Goal: Register for event/course

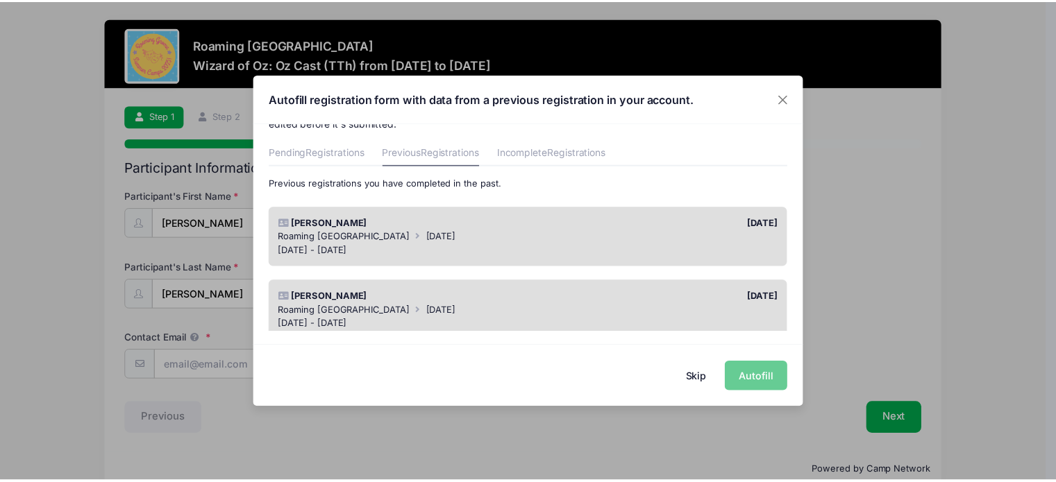
scroll to position [37, 0]
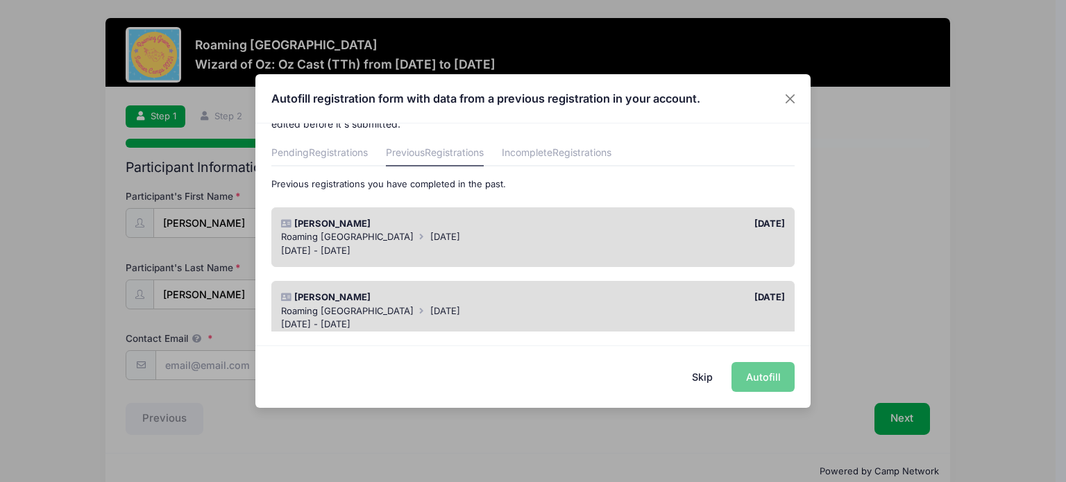
click at [437, 217] on div "Reid Samuelsen" at bounding box center [403, 224] width 259 height 14
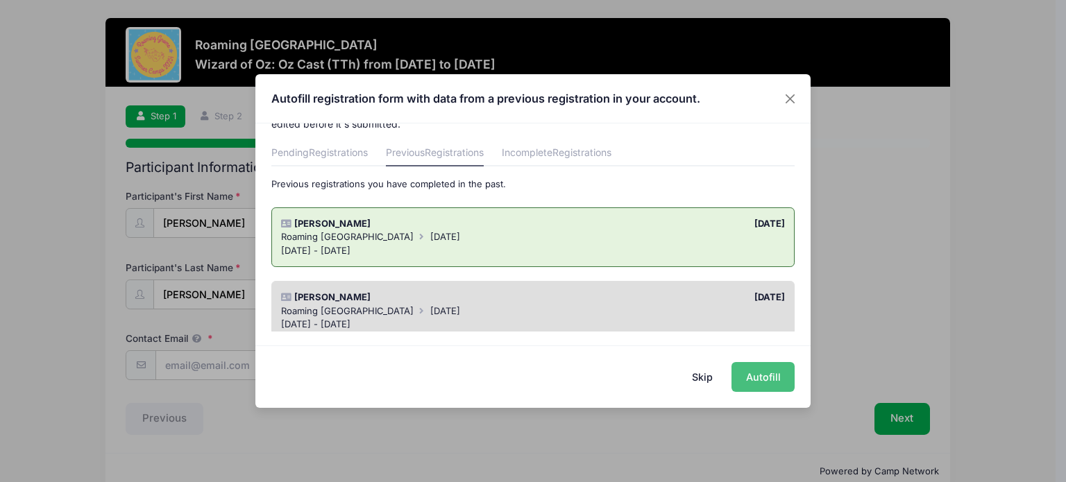
click at [761, 374] on button "Autofill" at bounding box center [763, 377] width 63 height 30
type input "[PERSON_NAME][EMAIL_ADDRESS][PERSON_NAME][DOMAIN_NAME]"
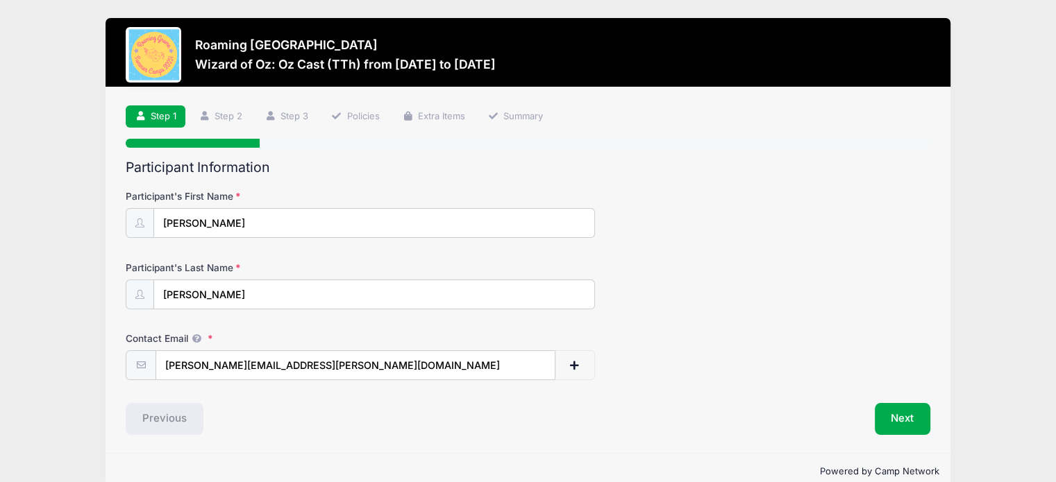
scroll to position [24, 0]
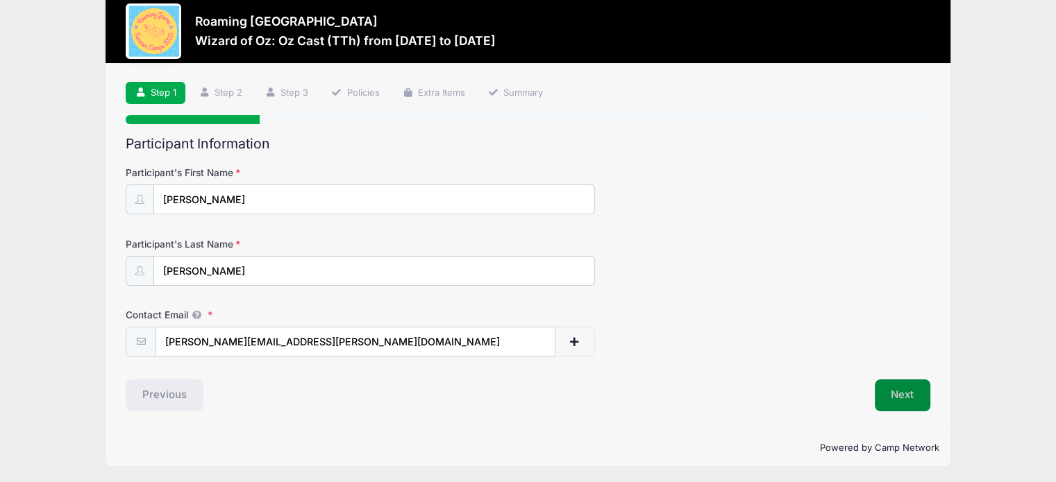
click at [900, 396] on button "Next" at bounding box center [903, 396] width 56 height 32
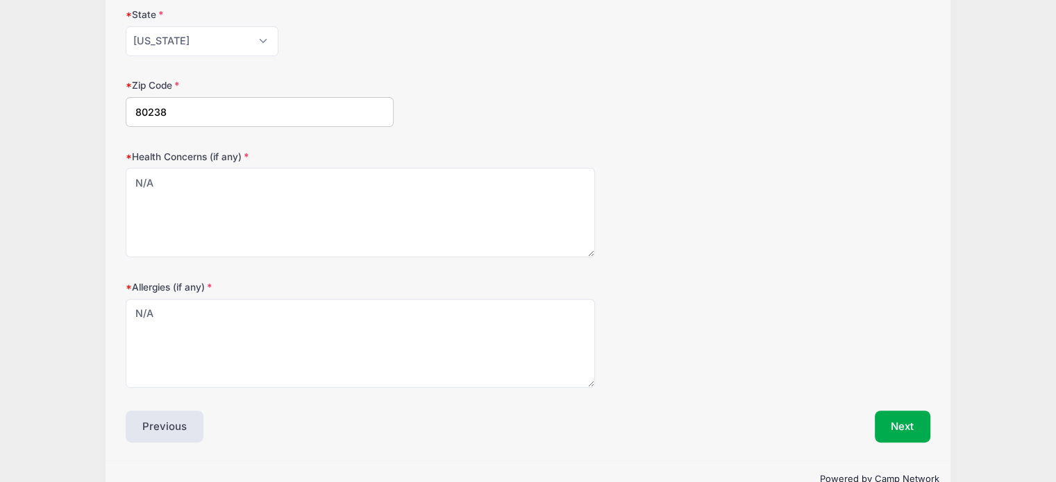
scroll to position [426, 0]
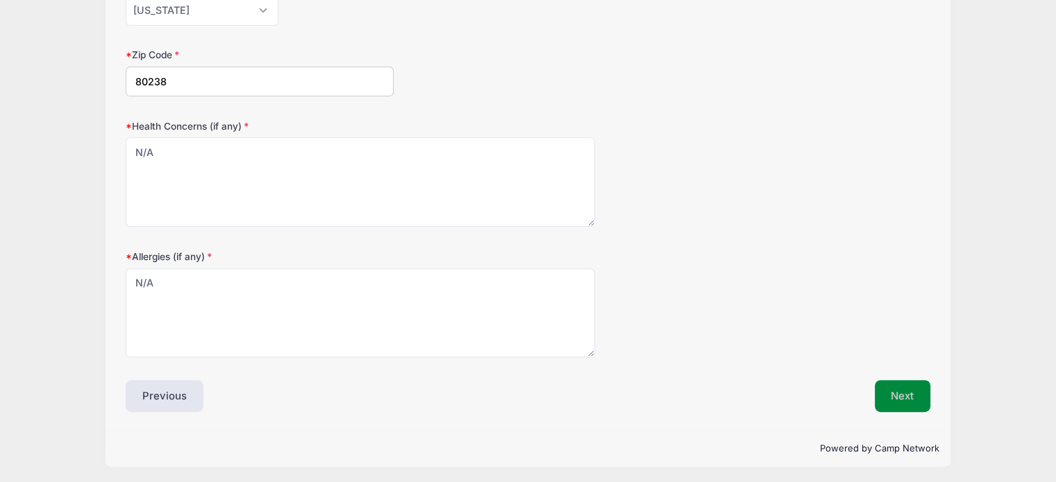
click at [890, 394] on button "Next" at bounding box center [903, 396] width 56 height 32
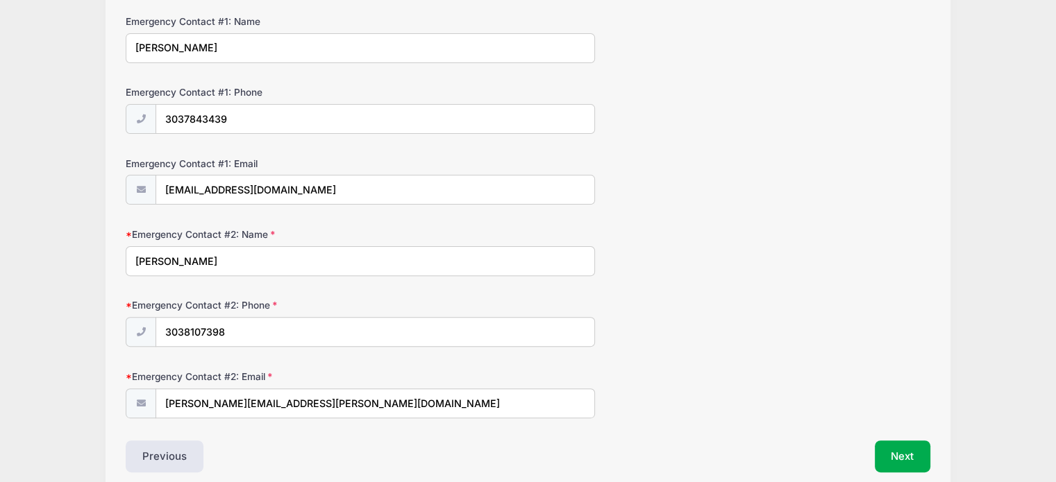
scroll to position [432, 0]
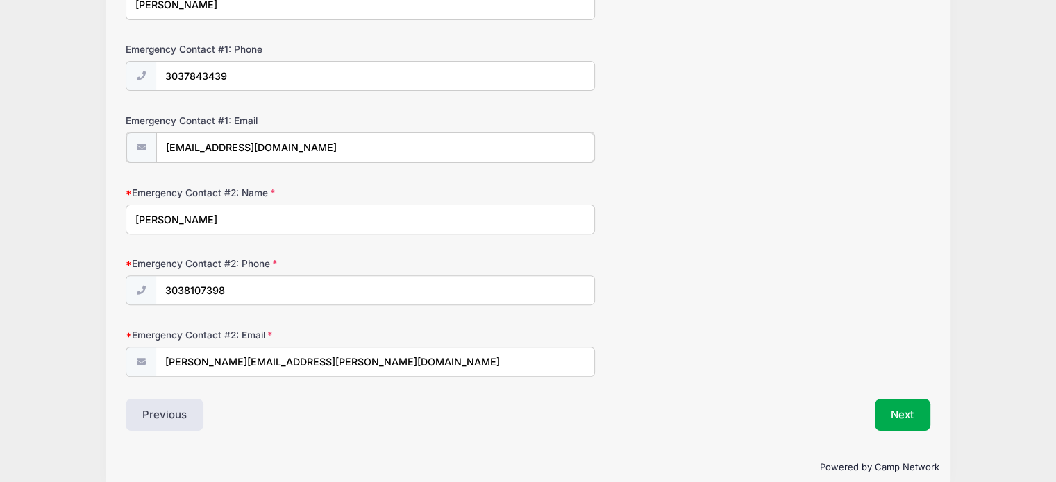
click at [186, 145] on input "johnsamuelsen@yahoo.com" at bounding box center [375, 148] width 438 height 30
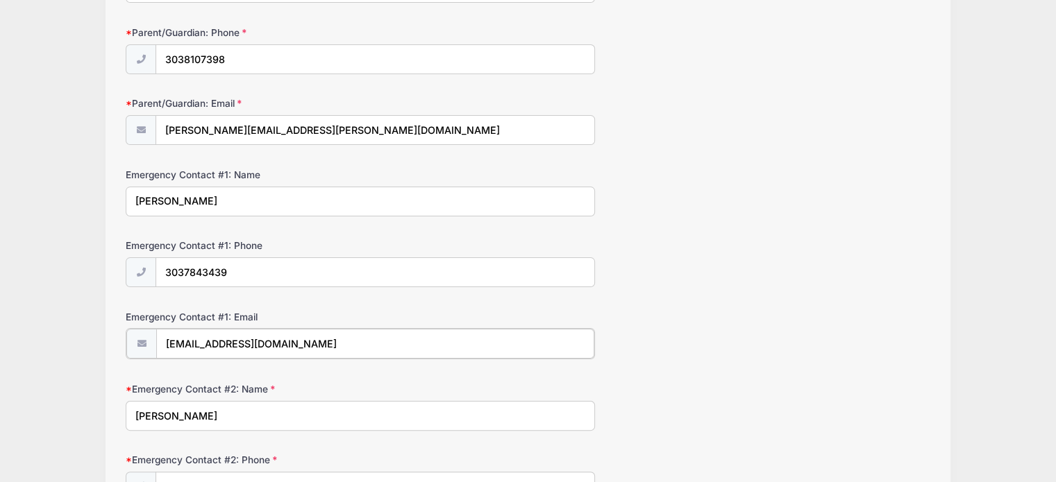
scroll to position [450, 0]
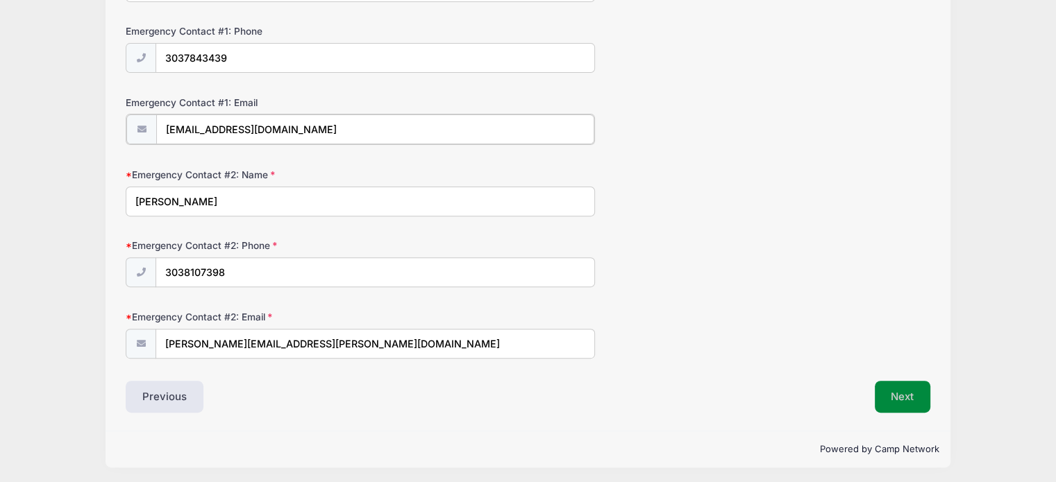
type input "johncsamuelsen@yahoo.com"
click at [897, 398] on button "Next" at bounding box center [903, 397] width 56 height 32
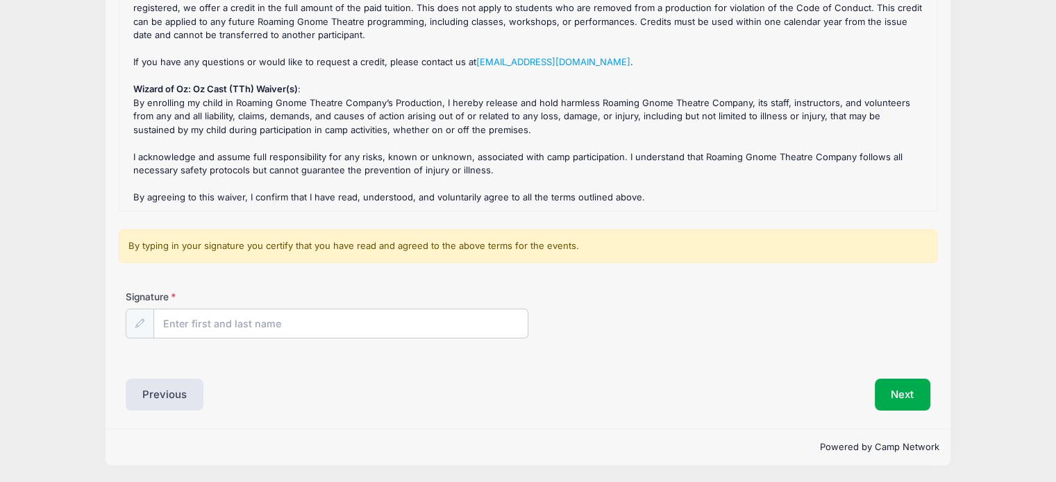
scroll to position [191, 0]
click at [355, 337] on input "Signature" at bounding box center [340, 325] width 373 height 30
type input "Lisa Samuelsen"
click at [902, 397] on button "Next" at bounding box center [903, 396] width 56 height 32
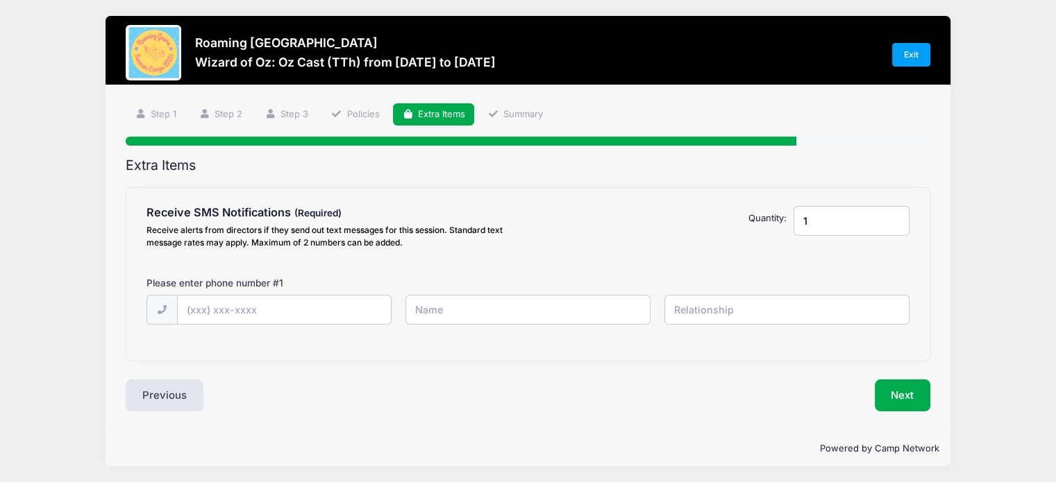
scroll to position [0, 0]
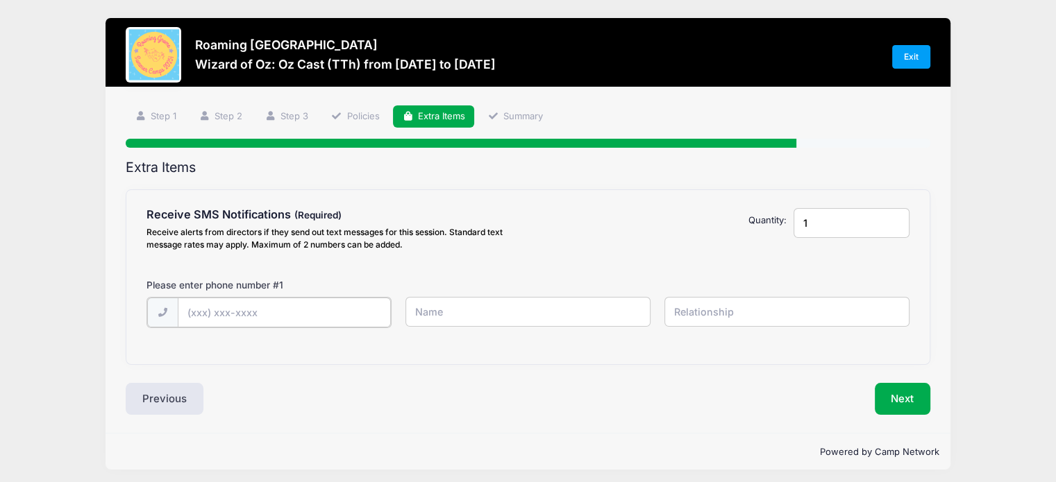
click at [0, 0] on input "text" at bounding box center [0, 0] width 0 height 0
type input "(303) 810-7398"
type input "Lisa Samuelsen"
type input "Mother"
click at [825, 221] on input "1" at bounding box center [851, 223] width 116 height 30
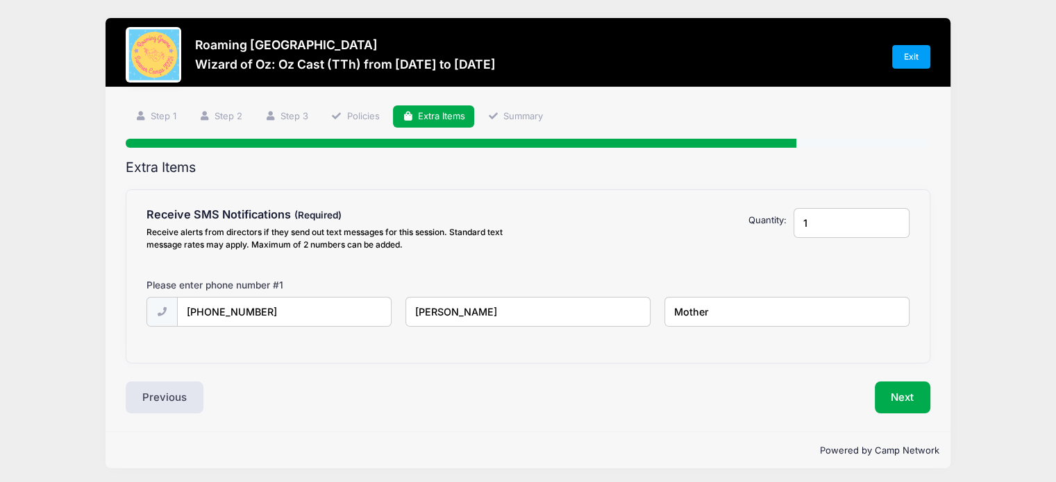
click at [825, 221] on input "1" at bounding box center [851, 223] width 116 height 30
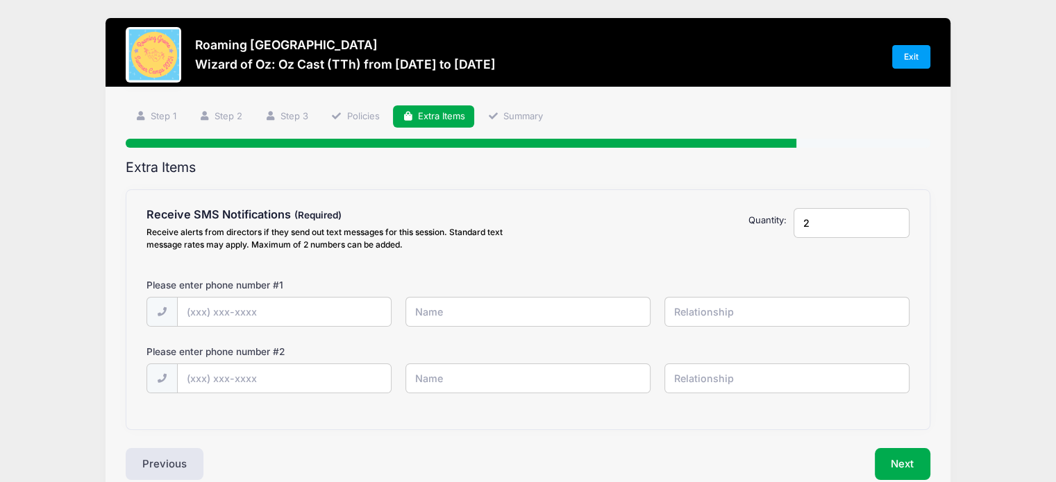
type input "2"
click at [0, 0] on input "text" at bounding box center [0, 0] width 0 height 0
type input "(303) 810-7398"
type input "Lisa Samuelsen"
type input "Mom"
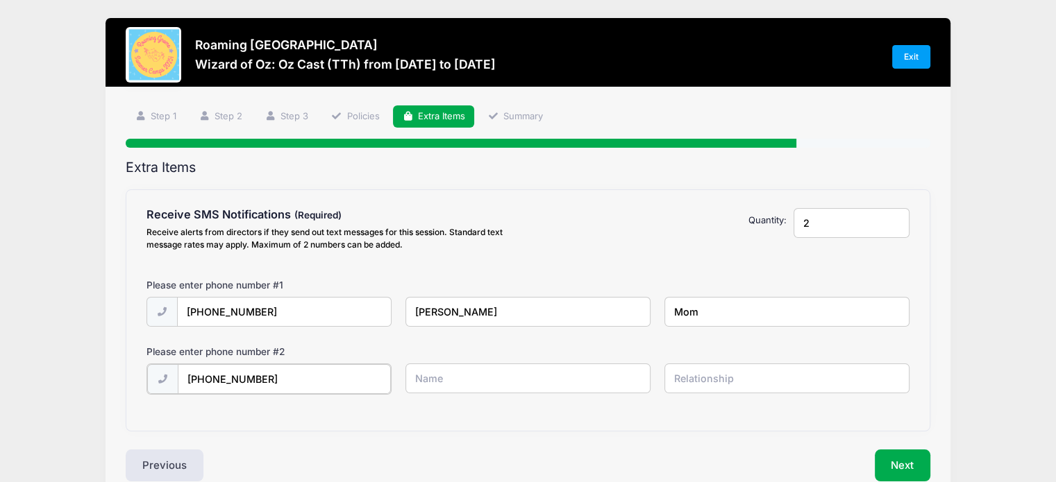
type input "(303) 748-3439"
type input "D"
type input "John Samuelsen"
type input "Dad"
click at [897, 452] on button "Next" at bounding box center [903, 464] width 56 height 32
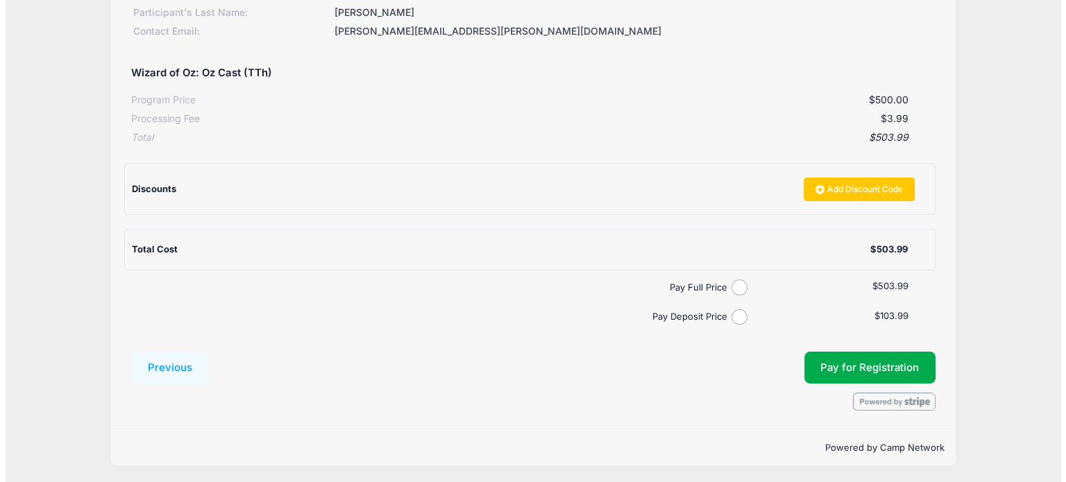
scroll to position [228, 0]
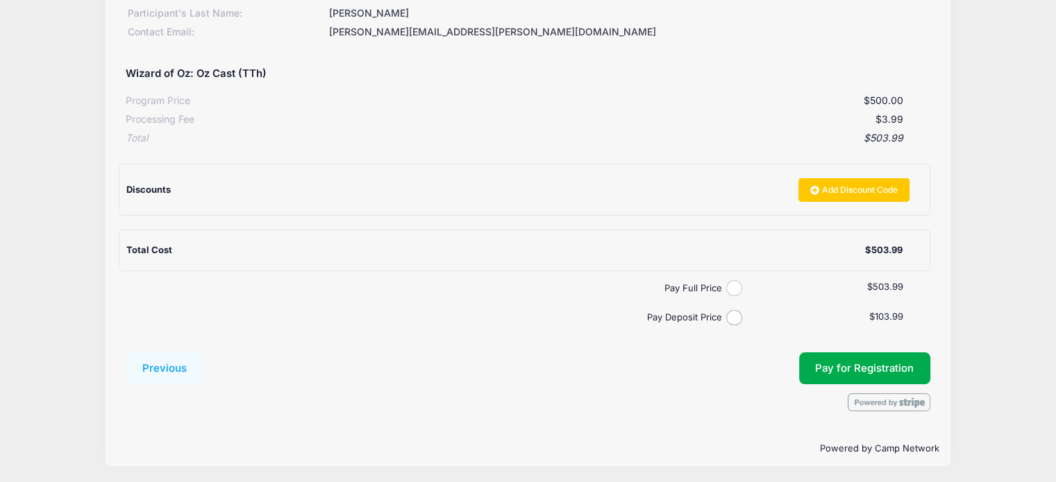
click at [741, 287] on input "Pay Full Price" at bounding box center [734, 288] width 16 height 16
radio input "true"
click at [893, 366] on span "Pay for Registration" at bounding box center [864, 368] width 99 height 12
